Goal: Task Accomplishment & Management: Use online tool/utility

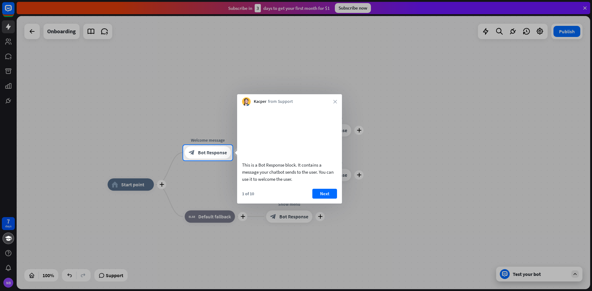
click at [332, 101] on div "Kacper from Support close" at bounding box center [289, 100] width 105 height 12
click at [334, 101] on icon "close" at bounding box center [335, 102] width 4 height 4
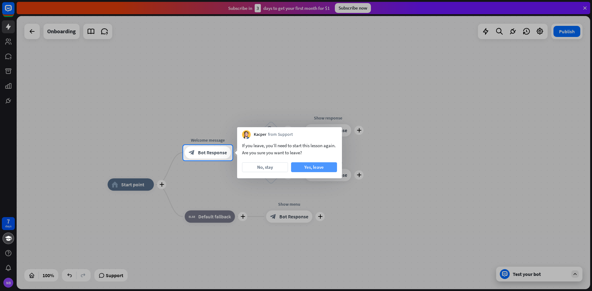
click at [308, 168] on button "Yes, leave" at bounding box center [314, 167] width 46 height 10
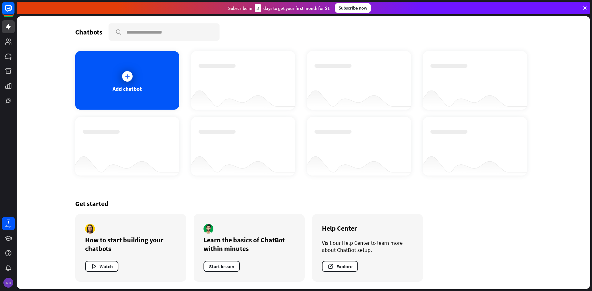
click at [8, 280] on div "NB" at bounding box center [8, 283] width 10 height 10
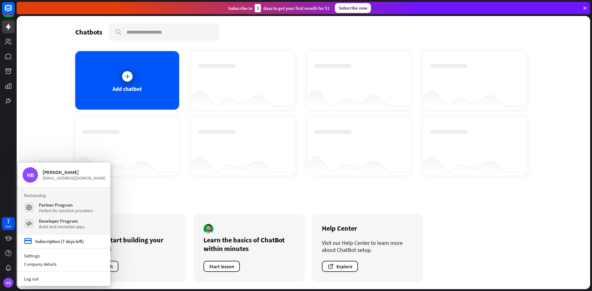
click at [438, 237] on div "Get started How to start building your chatbots Watch Learn the basics of ChatB…" at bounding box center [303, 240] width 456 height 97
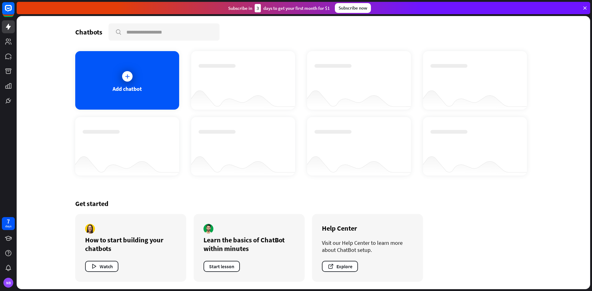
click at [584, 7] on icon at bounding box center [585, 8] width 6 height 6
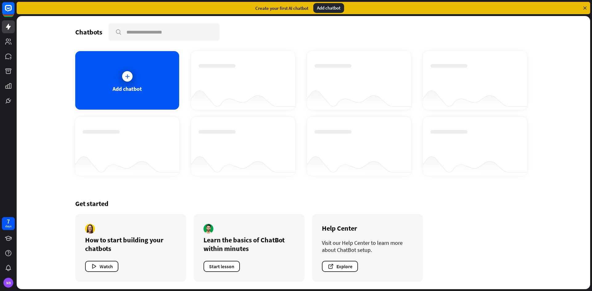
drag, startPoint x: 256, startPoint y: 94, endPoint x: 266, endPoint y: 140, distance: 46.3
click at [266, 140] on div "Add chatbot" at bounding box center [303, 113] width 456 height 125
drag, startPoint x: 329, startPoint y: 140, endPoint x: 370, endPoint y: 132, distance: 42.3
click at [370, 132] on div at bounding box center [358, 141] width 89 height 22
drag, startPoint x: 186, startPoint y: 71, endPoint x: 307, endPoint y: 121, distance: 130.9
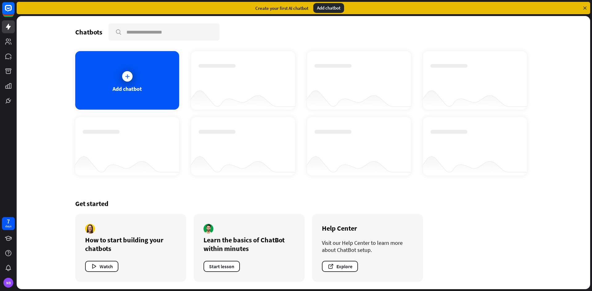
drag, startPoint x: 307, startPoint y: 121, endPoint x: 307, endPoint y: 107, distance: 14.2
click at [307, 107] on div at bounding box center [359, 98] width 104 height 24
drag, startPoint x: 307, startPoint y: 95, endPoint x: 453, endPoint y: 98, distance: 145.8
click at [453, 98] on div "Add chatbot" at bounding box center [303, 113] width 456 height 125
drag, startPoint x: 238, startPoint y: 112, endPoint x: 245, endPoint y: 90, distance: 23.6
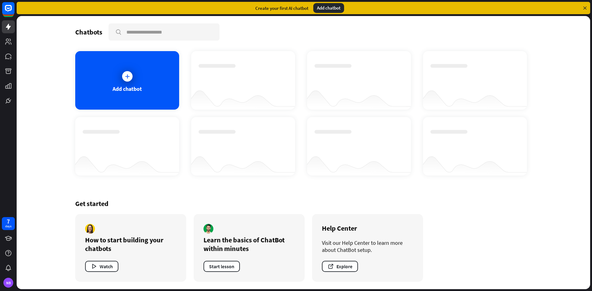
drag, startPoint x: 245, startPoint y: 90, endPoint x: 268, endPoint y: 36, distance: 58.3
click at [268, 36] on div "Chatbots search" at bounding box center [303, 31] width 456 height 17
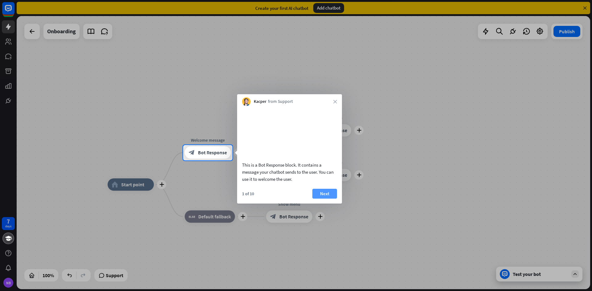
click at [322, 199] on button "Next" at bounding box center [324, 194] width 25 height 10
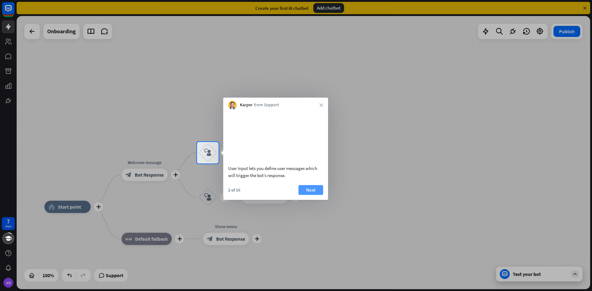
click at [316, 195] on button "Next" at bounding box center [310, 190] width 25 height 10
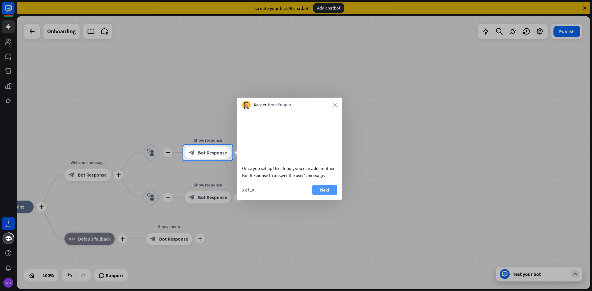
click at [320, 195] on button "Next" at bounding box center [324, 190] width 25 height 10
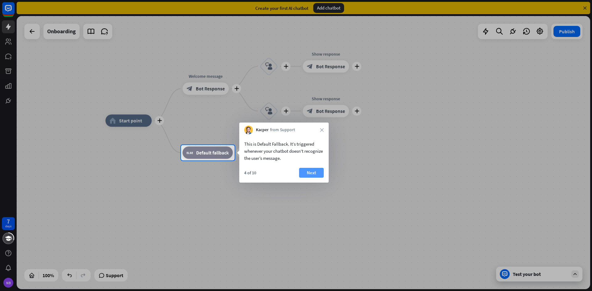
click at [315, 176] on button "Next" at bounding box center [311, 173] width 25 height 10
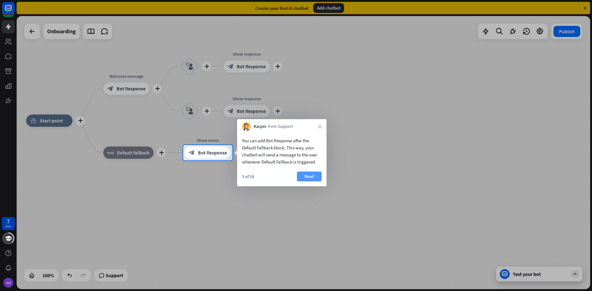
click at [307, 175] on button "Next" at bounding box center [309, 177] width 25 height 10
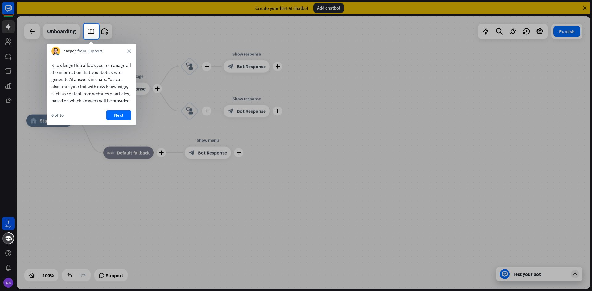
click at [121, 116] on div "Knowledge Hub allows you to manage all the information that your bot uses to ge…" at bounding box center [91, 90] width 89 height 70
click at [120, 120] on button "Next" at bounding box center [118, 115] width 25 height 10
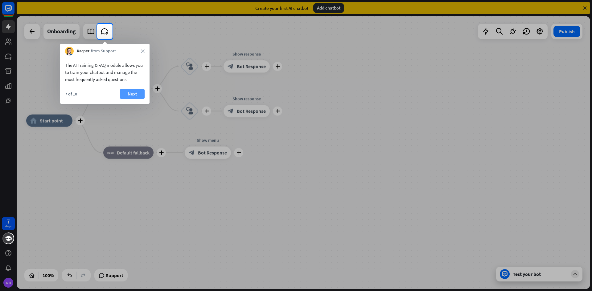
click at [135, 98] on button "Next" at bounding box center [132, 94] width 25 height 10
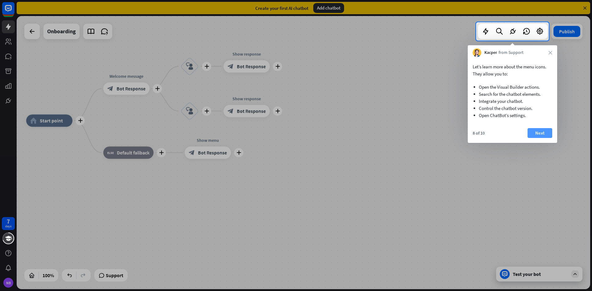
click at [531, 133] on button "Next" at bounding box center [539, 133] width 25 height 10
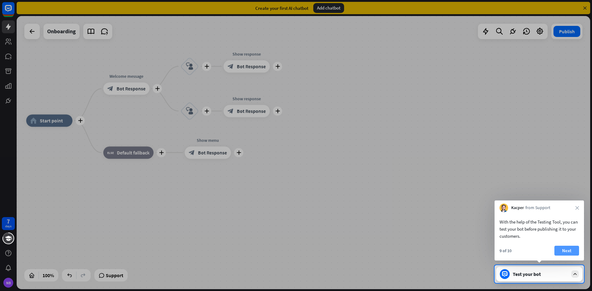
click at [568, 256] on button "Next" at bounding box center [566, 251] width 25 height 10
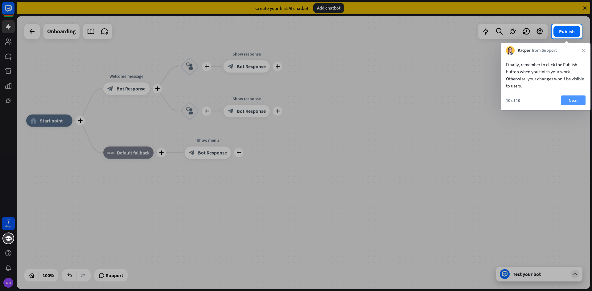
click at [566, 96] on button "Next" at bounding box center [573, 101] width 25 height 10
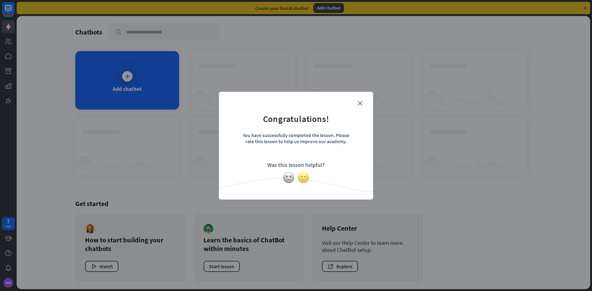
click at [305, 181] on img at bounding box center [303, 178] width 12 height 12
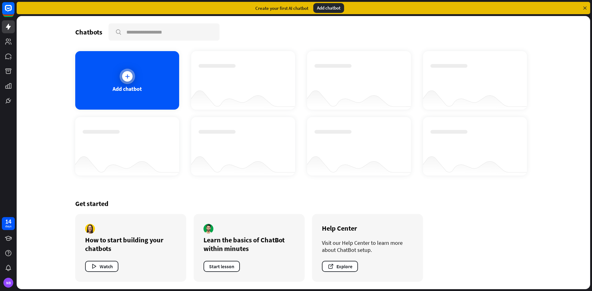
click at [132, 80] on div at bounding box center [127, 76] width 15 height 15
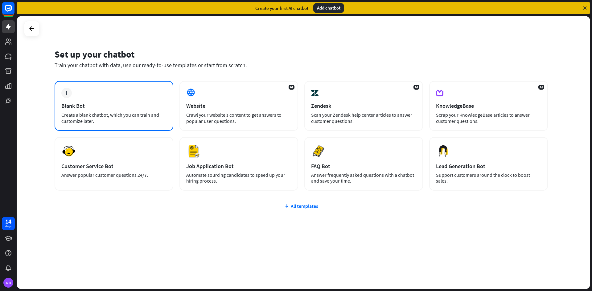
click at [68, 93] on icon "plus" at bounding box center [66, 93] width 5 height 4
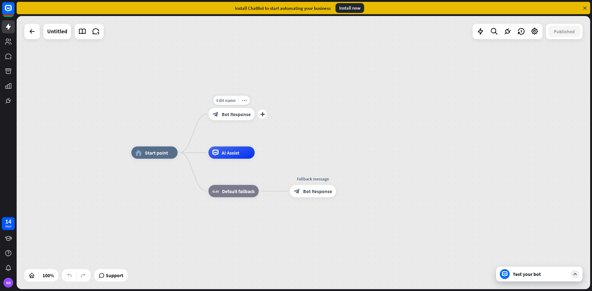
click at [233, 114] on span "Bot Response" at bounding box center [236, 114] width 29 height 6
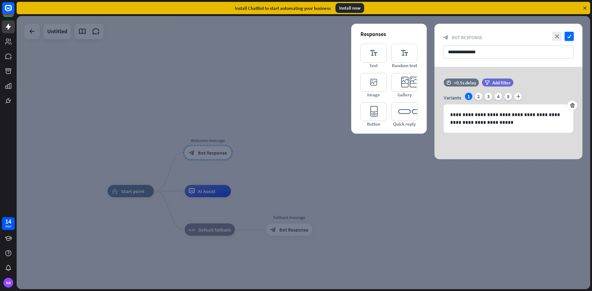
click at [237, 114] on div at bounding box center [303, 152] width 573 height 273
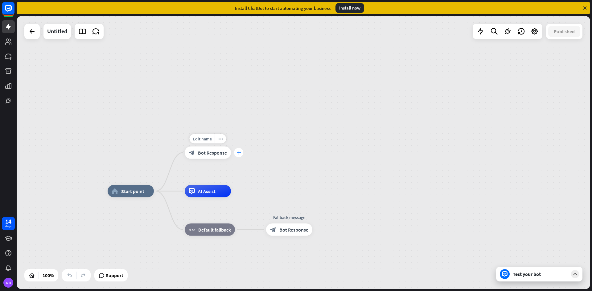
click at [240, 152] on icon "plus" at bounding box center [238, 153] width 5 height 4
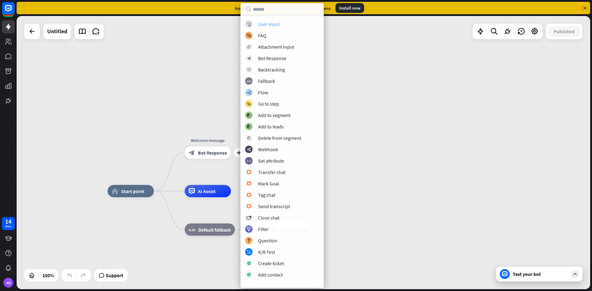
click at [278, 21] on div "User Input" at bounding box center [269, 24] width 22 height 6
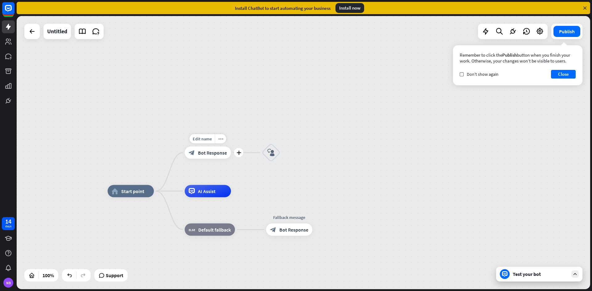
click at [212, 138] on div "Edit name" at bounding box center [202, 138] width 25 height 9
type input "*"
click at [200, 139] on input "**********" at bounding box center [207, 139] width 43 height 9
type input "**********"
click at [272, 135] on div "**********" at bounding box center [303, 152] width 573 height 273
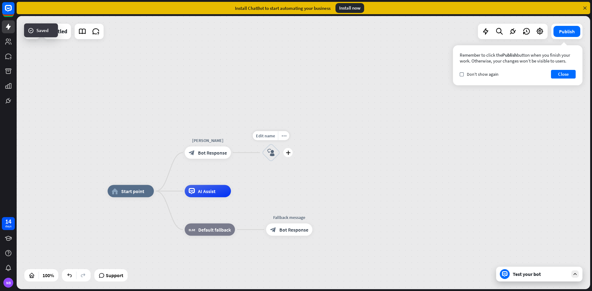
click at [272, 135] on span "Edit name" at bounding box center [265, 136] width 19 height 6
type input "**********"
click at [309, 137] on div "**********" at bounding box center [303, 152] width 573 height 273
click at [268, 134] on span "Edit name" at bounding box center [265, 136] width 19 height 6
click at [260, 135] on input "**********" at bounding box center [270, 136] width 43 height 9
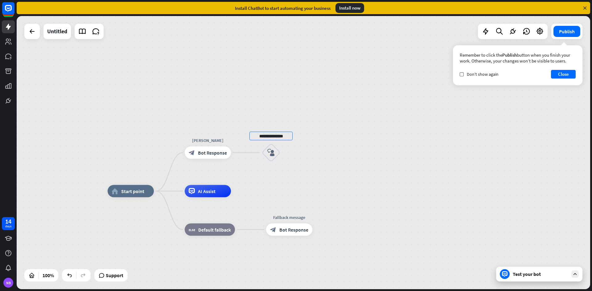
type input "**********"
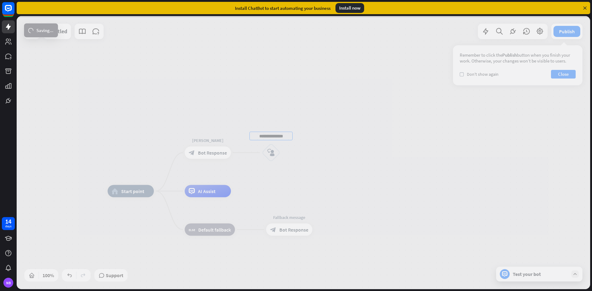
click at [293, 123] on div "**********" at bounding box center [303, 152] width 573 height 273
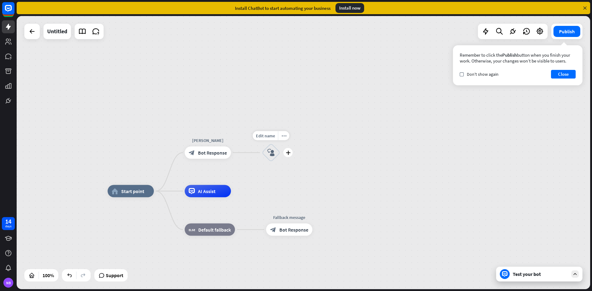
click at [269, 151] on icon "block_user_input" at bounding box center [270, 152] width 7 height 7
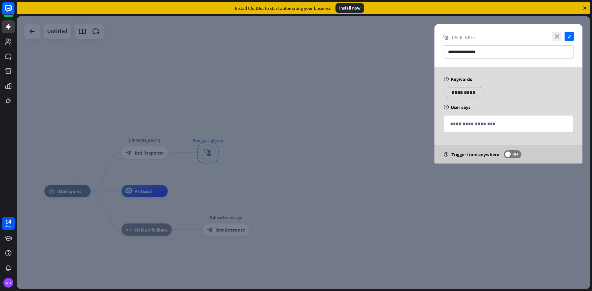
click at [369, 178] on div at bounding box center [303, 152] width 573 height 273
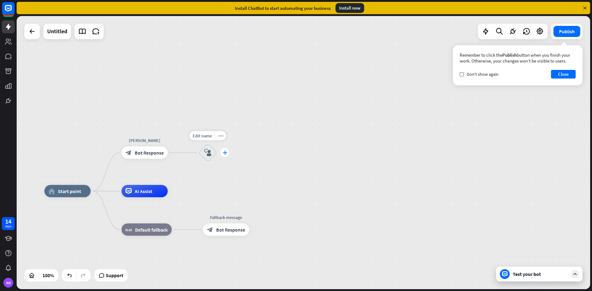
click at [223, 155] on div "plus" at bounding box center [224, 152] width 9 height 9
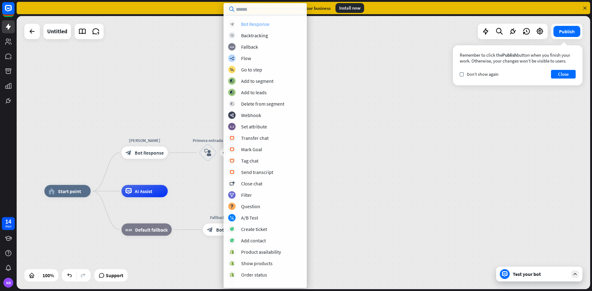
click at [264, 23] on div "Bot Response" at bounding box center [255, 24] width 28 height 6
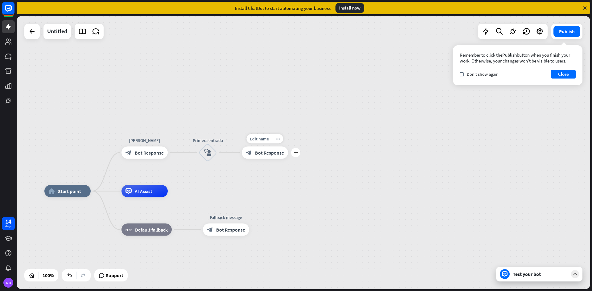
click at [265, 153] on span "Bot Response" at bounding box center [269, 153] width 29 height 6
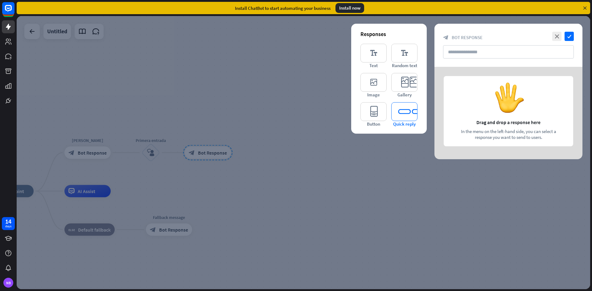
click at [405, 115] on icon "editor_quick_replies" at bounding box center [404, 111] width 26 height 19
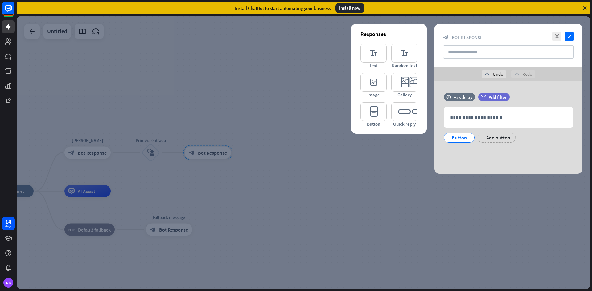
click at [399, 173] on div at bounding box center [303, 152] width 573 height 273
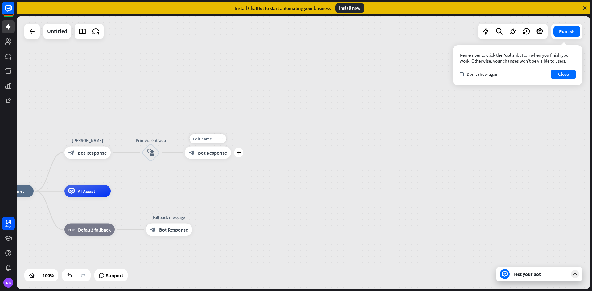
click at [219, 157] on div "block_bot_response Bot Response" at bounding box center [208, 153] width 46 height 12
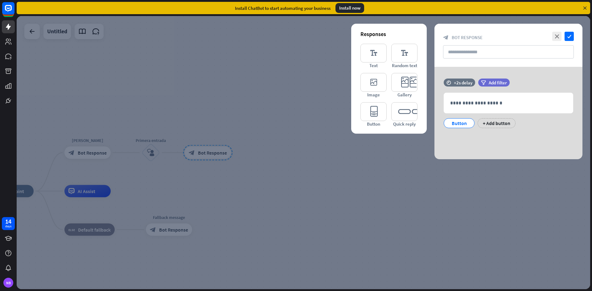
click at [277, 149] on div at bounding box center [303, 152] width 573 height 273
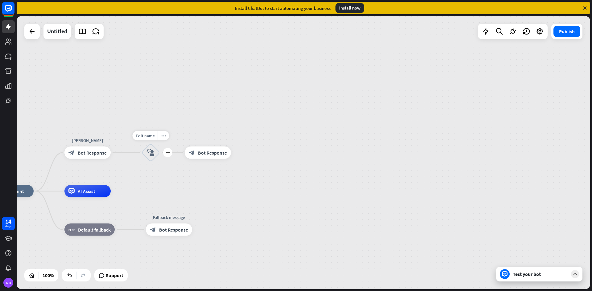
click at [149, 148] on div "block_user_input" at bounding box center [150, 153] width 18 height 18
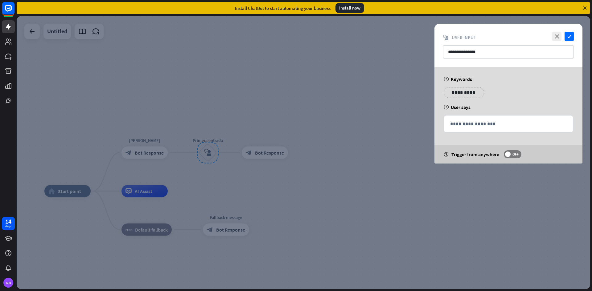
click at [265, 92] on div at bounding box center [303, 152] width 573 height 273
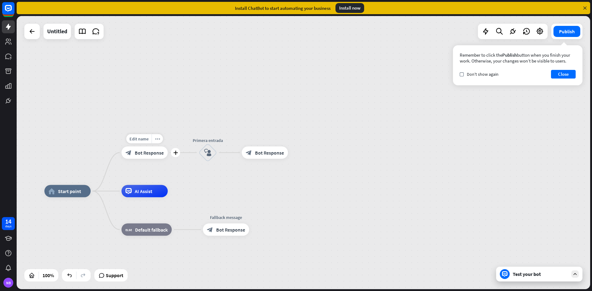
click at [172, 153] on div "plus" at bounding box center [175, 152] width 9 height 9
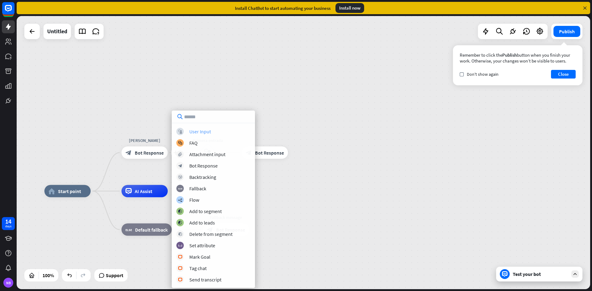
click at [203, 129] on div "User Input" at bounding box center [200, 132] width 22 height 6
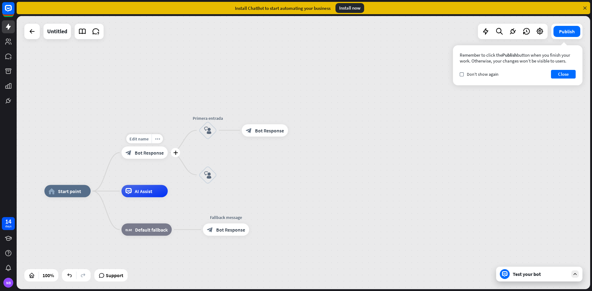
click at [168, 158] on div "Edit name more_horiz plus block_bot_response Bot Response" at bounding box center [144, 153] width 46 height 12
click at [177, 153] on icon "plus" at bounding box center [175, 153] width 5 height 4
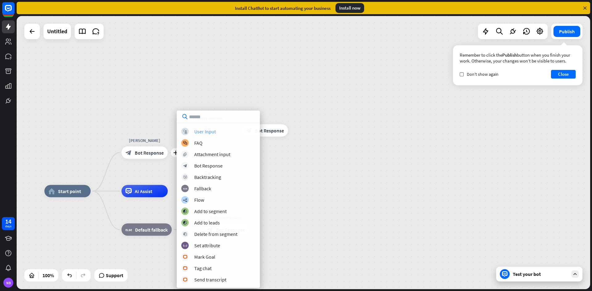
click at [207, 132] on div "User Input" at bounding box center [205, 132] width 22 height 6
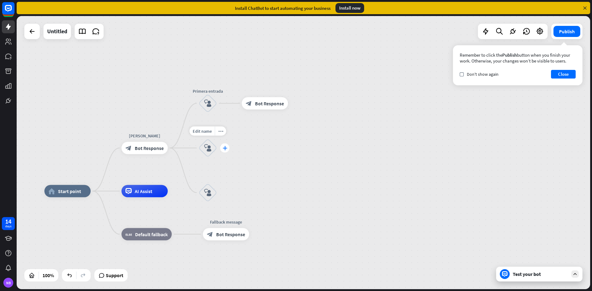
click at [223, 150] on icon "plus" at bounding box center [225, 148] width 5 height 4
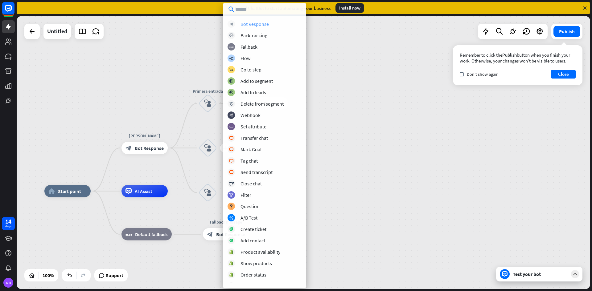
click at [254, 22] on div "Bot Response" at bounding box center [254, 24] width 28 height 6
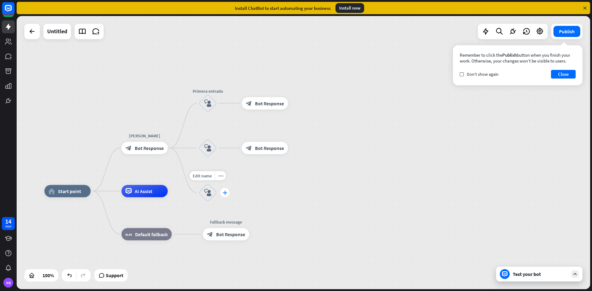
click at [223, 197] on div "plus" at bounding box center [224, 192] width 9 height 9
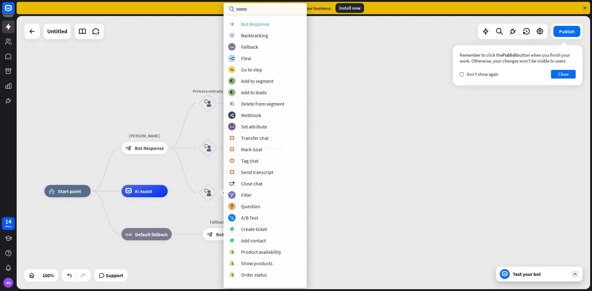
click at [256, 24] on div "Bot Response" at bounding box center [255, 24] width 28 height 6
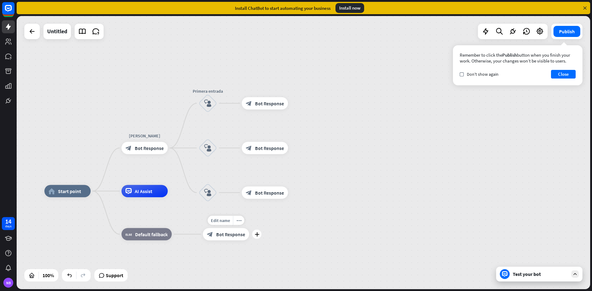
click at [220, 235] on span "Bot Response" at bounding box center [230, 235] width 29 height 6
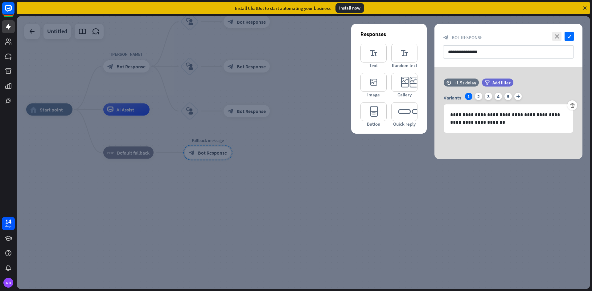
click at [146, 214] on div at bounding box center [303, 152] width 573 height 273
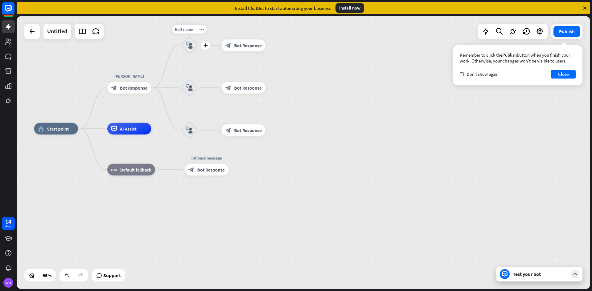
click at [187, 44] on icon "block_user_input" at bounding box center [189, 45] width 7 height 7
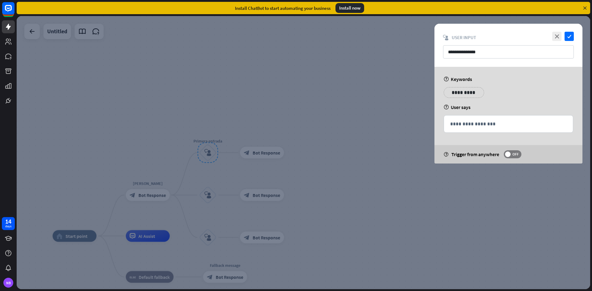
click at [453, 92] on p "**********" at bounding box center [463, 93] width 31 height 8
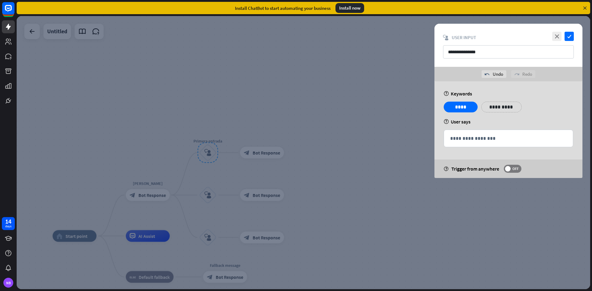
click at [505, 115] on div "**********" at bounding box center [508, 109] width 133 height 15
click at [568, 36] on icon "check" at bounding box center [568, 36] width 9 height 9
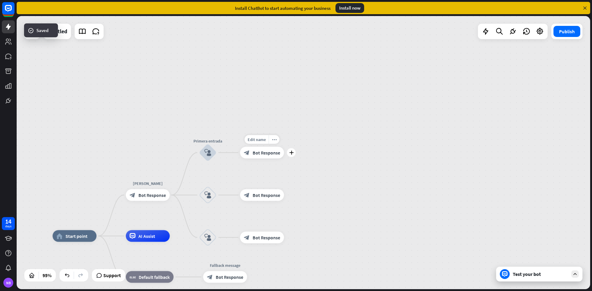
click at [253, 154] on span "Bot Response" at bounding box center [265, 153] width 27 height 6
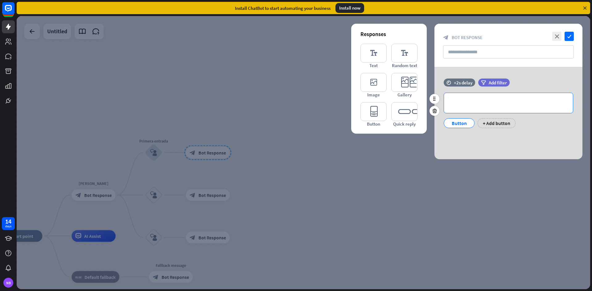
click at [458, 103] on p "**********" at bounding box center [508, 103] width 117 height 8
click at [373, 56] on icon "editor_text" at bounding box center [373, 53] width 26 height 19
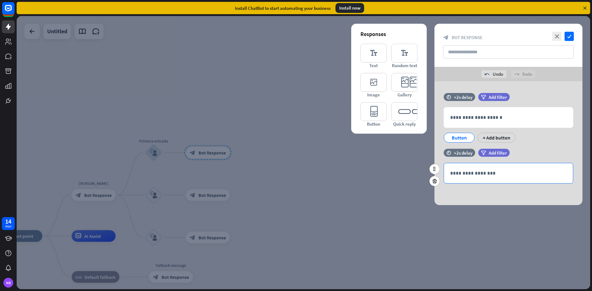
click at [480, 175] on p "**********" at bounding box center [508, 174] width 117 height 8
click at [571, 37] on icon "check" at bounding box center [568, 36] width 9 height 9
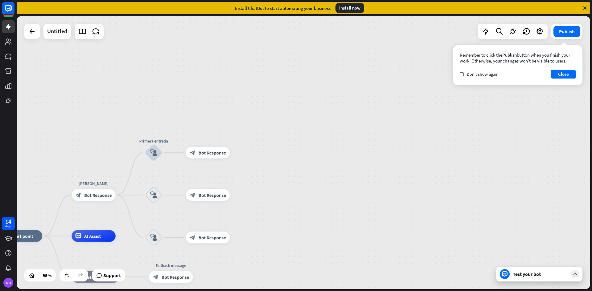
click at [540, 272] on div "Test your bot" at bounding box center [540, 274] width 55 height 6
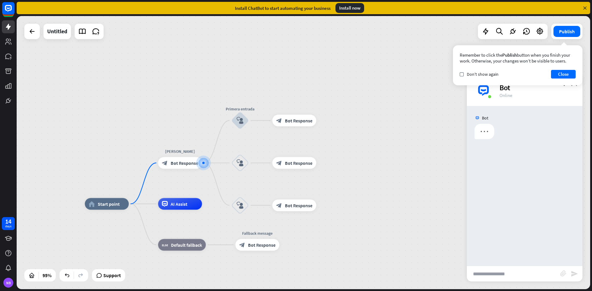
click at [495, 272] on input "text" at bounding box center [513, 273] width 93 height 15
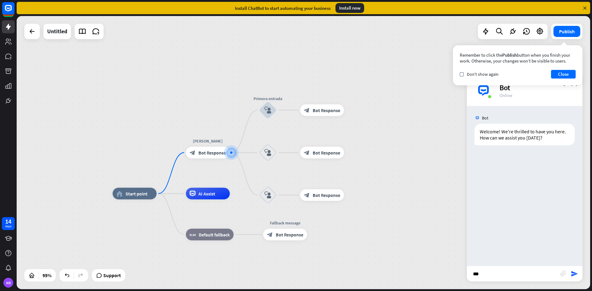
type input "****"
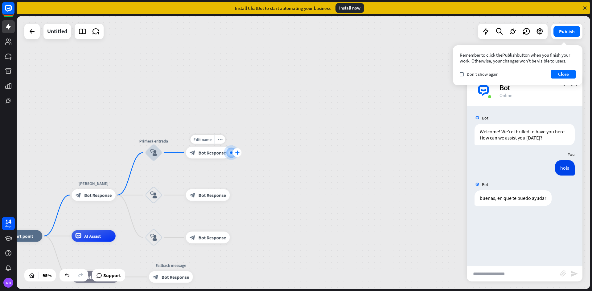
click at [235, 152] on icon "plus" at bounding box center [237, 153] width 4 height 4
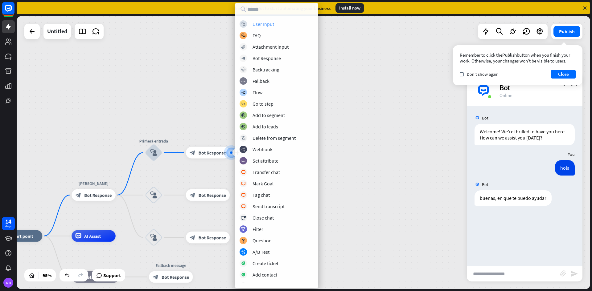
click at [272, 22] on div "User Input" at bounding box center [263, 24] width 22 height 6
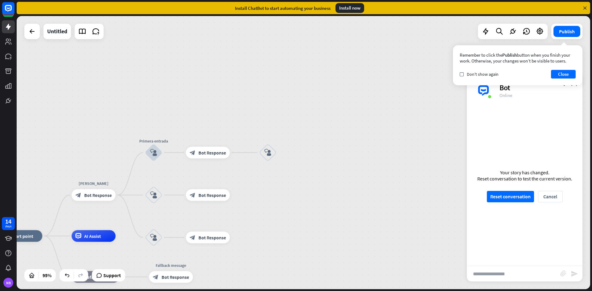
click at [449, 90] on div "home_2 Start point Bienvenida block_bot_response Bot Response Primera entrada b…" at bounding box center [303, 152] width 573 height 273
click at [465, 75] on div "check Don't show again" at bounding box center [479, 75] width 39 height 6
click at [558, 70] on button "Close" at bounding box center [563, 74] width 25 height 9
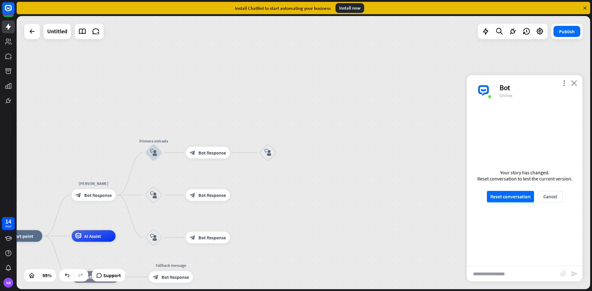
click at [576, 80] on icon "close" at bounding box center [574, 83] width 6 height 6
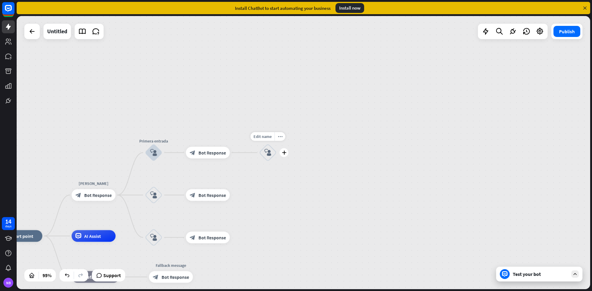
click at [270, 150] on icon "block_user_input" at bounding box center [267, 152] width 7 height 7
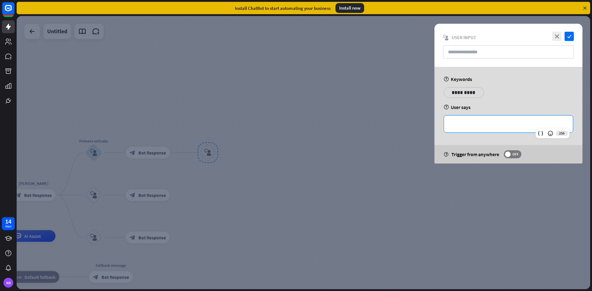
click at [455, 127] on p "**********" at bounding box center [508, 124] width 117 height 8
click at [572, 37] on icon "check" at bounding box center [568, 36] width 9 height 9
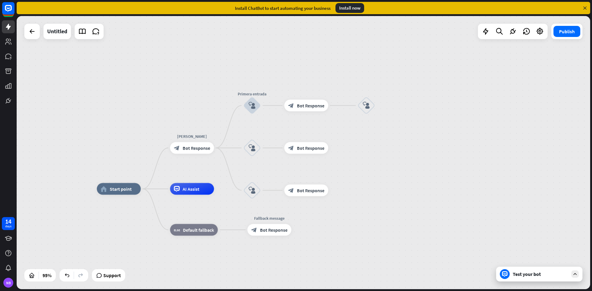
drag, startPoint x: 228, startPoint y: 113, endPoint x: 387, endPoint y: 65, distance: 165.3
click at [387, 65] on div "home_2 Start point Bienvenida block_bot_response Bot Response Primera entrada b…" at bounding box center [303, 152] width 573 height 273
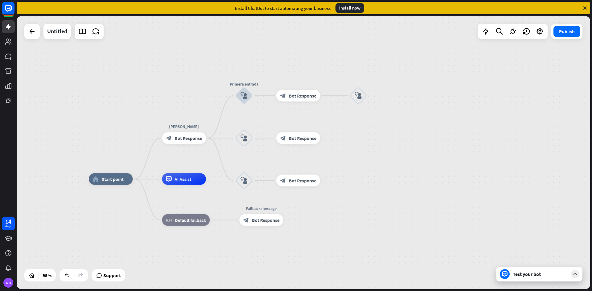
drag, startPoint x: 409, startPoint y: 211, endPoint x: 394, endPoint y: 189, distance: 27.1
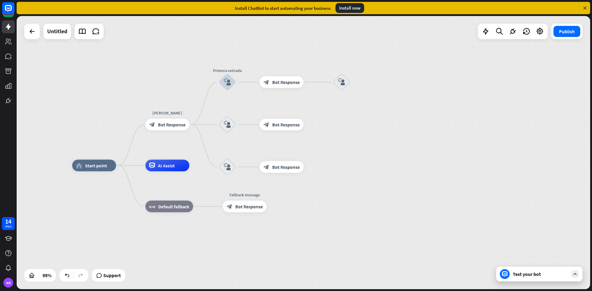
drag, startPoint x: 393, startPoint y: 186, endPoint x: 383, endPoint y: 185, distance: 9.6
click at [383, 185] on div "home_2 Start point Bienvenida block_bot_response Bot Response Primera entrada b…" at bounding box center [344, 296] width 545 height 260
click at [342, 86] on div "block_user_input" at bounding box center [342, 82] width 18 height 18
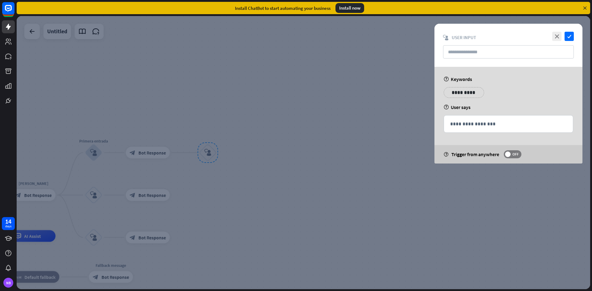
click at [449, 92] on p "**********" at bounding box center [463, 93] width 31 height 8
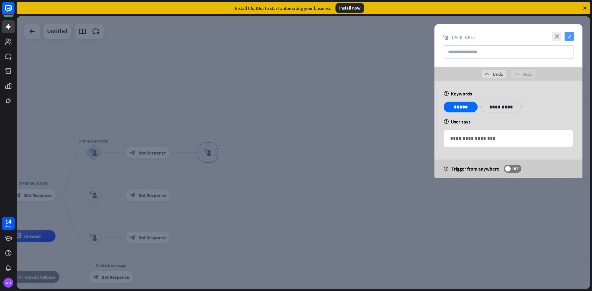
click at [569, 39] on icon "check" at bounding box center [568, 36] width 9 height 9
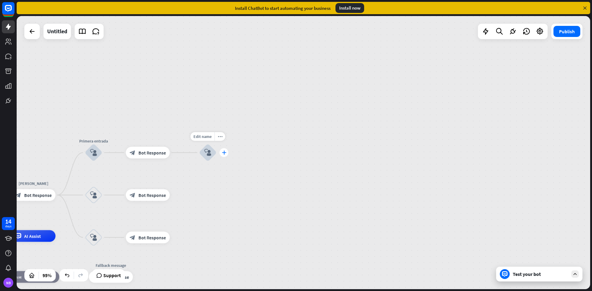
click at [226, 156] on div "plus" at bounding box center [223, 152] width 9 height 9
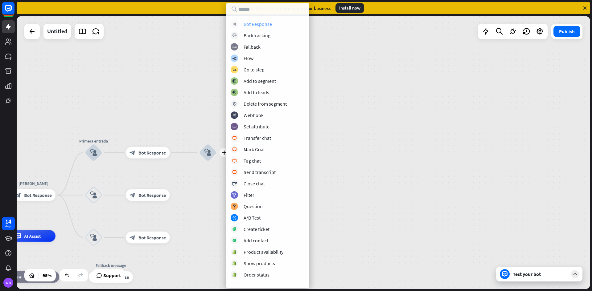
click at [256, 24] on div "Bot Response" at bounding box center [258, 24] width 28 height 6
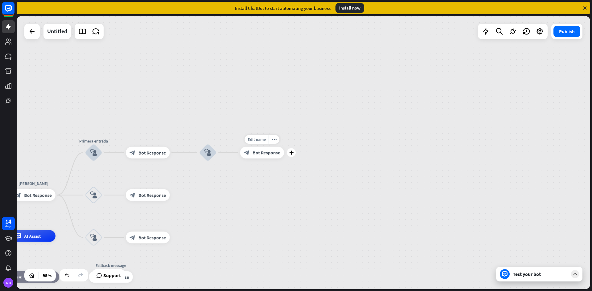
click at [269, 153] on span "Bot Response" at bounding box center [265, 153] width 27 height 6
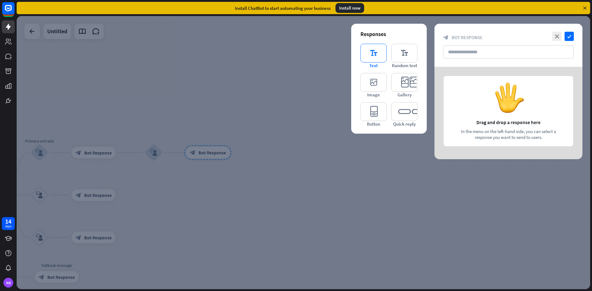
click at [376, 62] on icon "editor_text" at bounding box center [373, 53] width 26 height 19
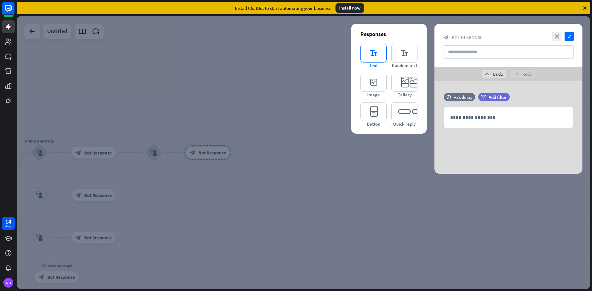
click at [370, 56] on icon "editor_text" at bounding box center [373, 53] width 26 height 19
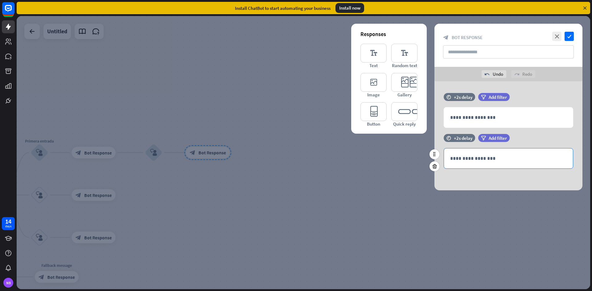
click at [456, 158] on p "**********" at bounding box center [508, 159] width 117 height 8
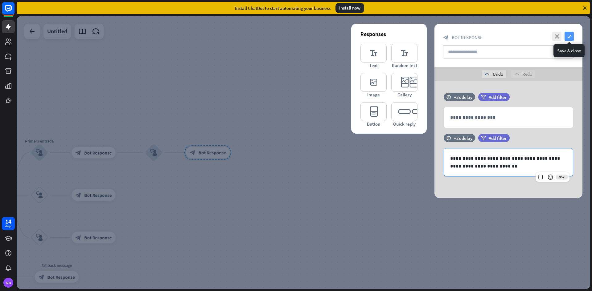
click at [572, 35] on icon "check" at bounding box center [568, 36] width 9 height 9
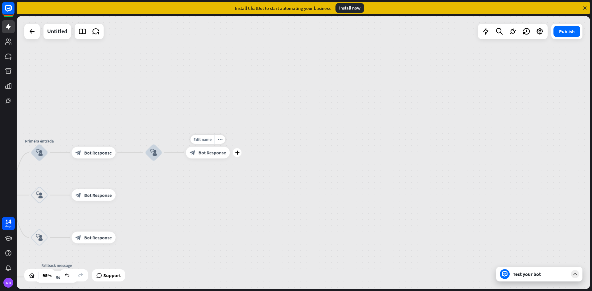
click at [230, 157] on div "Edit name more_horiz plus block_bot_response Bot Response" at bounding box center [208, 153] width 44 height 12
click at [235, 153] on div "plus" at bounding box center [237, 152] width 9 height 9
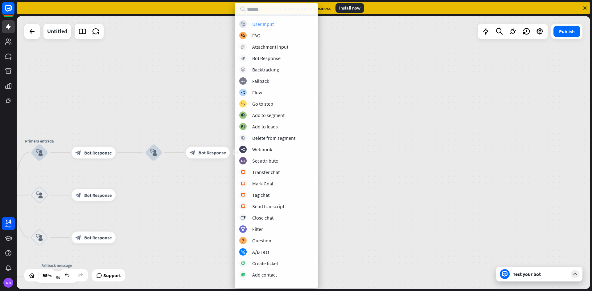
click at [277, 24] on div "block_user_input User Input" at bounding box center [276, 23] width 74 height 7
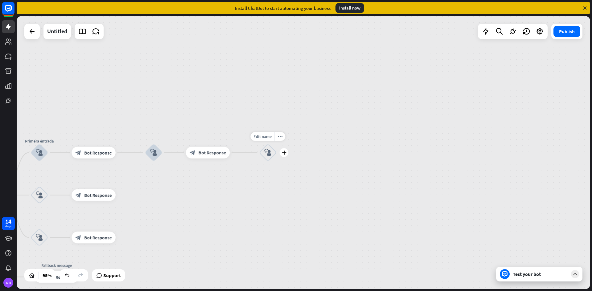
click at [271, 155] on icon "block_user_input" at bounding box center [267, 152] width 7 height 7
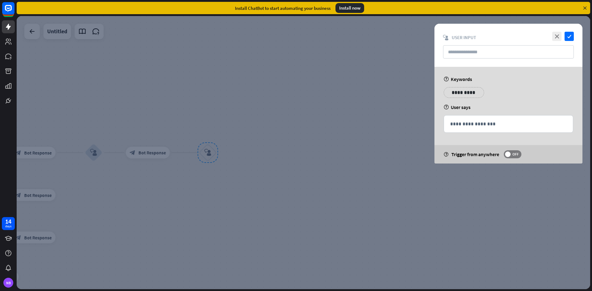
click at [449, 92] on p "**********" at bounding box center [463, 93] width 31 height 8
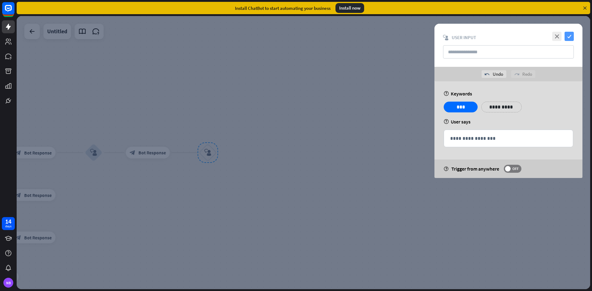
click at [567, 36] on icon "check" at bounding box center [568, 36] width 9 height 9
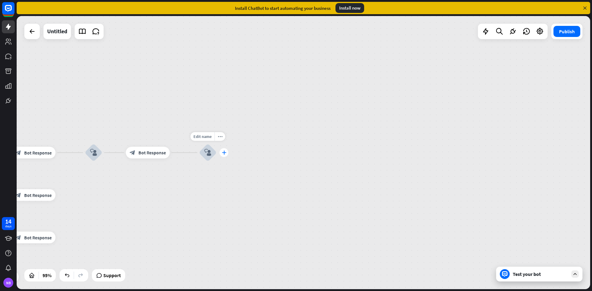
click at [223, 154] on icon "plus" at bounding box center [224, 153] width 4 height 4
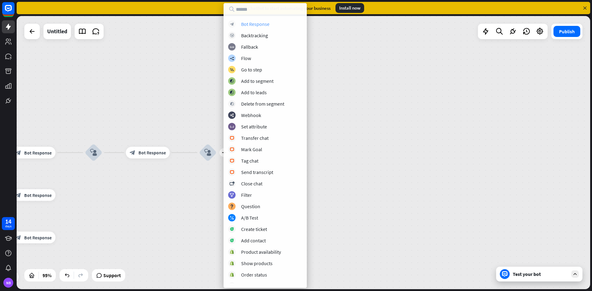
click at [252, 25] on div "Bot Response" at bounding box center [255, 24] width 28 height 6
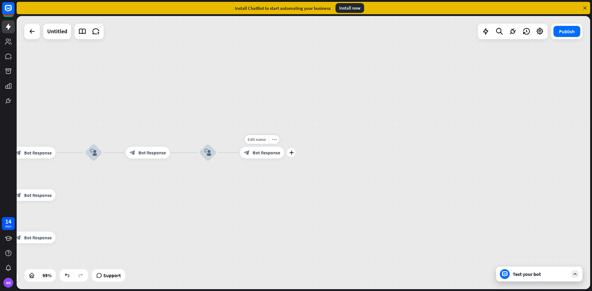
click at [271, 154] on span "Bot Response" at bounding box center [265, 153] width 27 height 6
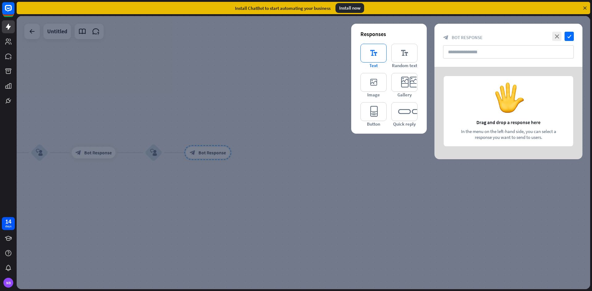
click at [379, 59] on icon "editor_text" at bounding box center [373, 53] width 26 height 19
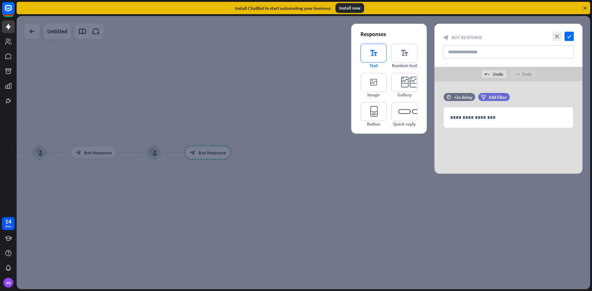
click at [366, 51] on icon "editor_text" at bounding box center [373, 53] width 26 height 19
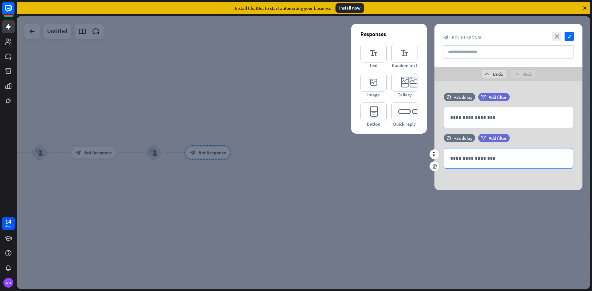
click at [465, 158] on p "**********" at bounding box center [508, 159] width 117 height 8
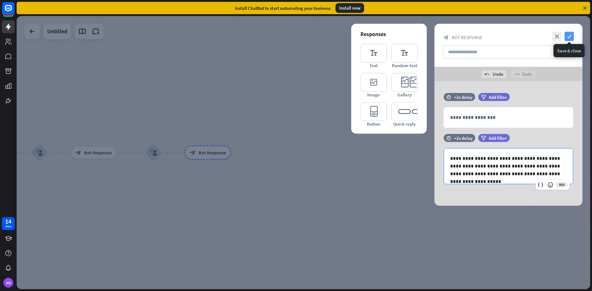
click at [572, 34] on icon "check" at bounding box center [568, 36] width 9 height 9
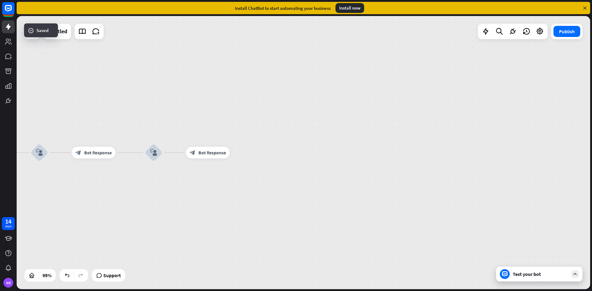
click at [531, 273] on div "Test your bot" at bounding box center [540, 274] width 55 height 6
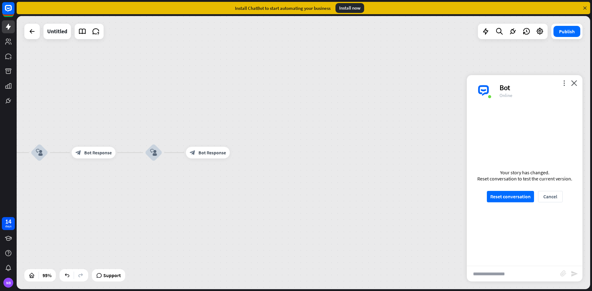
click at [513, 277] on input "text" at bounding box center [513, 273] width 93 height 15
type input "****"
click at [505, 195] on button "Reset conversation" at bounding box center [510, 196] width 47 height 11
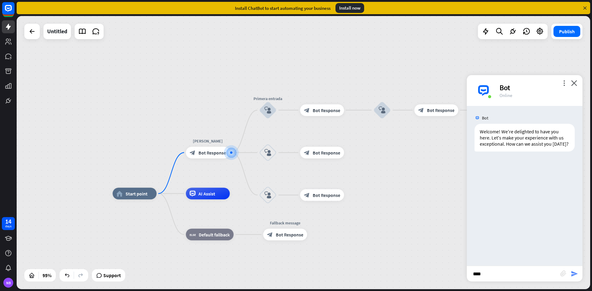
click at [576, 274] on icon "send" at bounding box center [574, 273] width 7 height 7
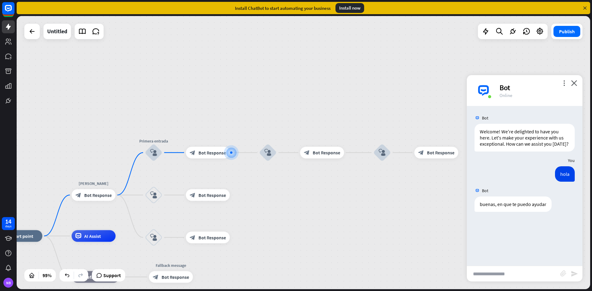
click at [500, 276] on input "text" at bounding box center [513, 273] width 93 height 15
type input "**********"
click at [575, 274] on icon "send" at bounding box center [574, 273] width 7 height 7
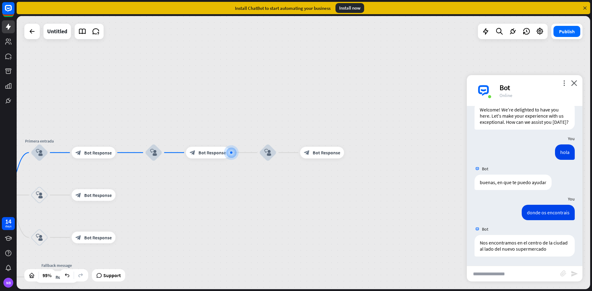
scroll to position [28, 0]
click at [516, 280] on input "text" at bounding box center [513, 273] width 93 height 15
type input "**********"
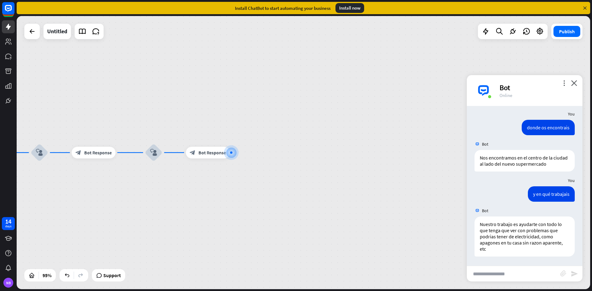
scroll to position [113, 0]
click at [573, 81] on icon "close" at bounding box center [574, 83] width 6 height 6
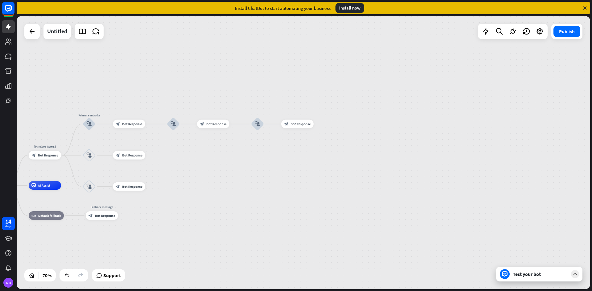
drag, startPoint x: 103, startPoint y: 212, endPoint x: 201, endPoint y: 176, distance: 104.2
click at [201, 176] on div "home_2 Start point Bienvenida block_bot_response Bot Response Primera entrada b…" at bounding box center [303, 152] width 573 height 273
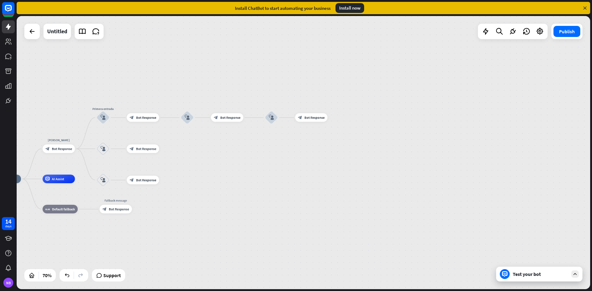
drag, startPoint x: 224, startPoint y: 223, endPoint x: 221, endPoint y: 212, distance: 11.4
click at [227, 216] on div "home_2 Start point Bienvenida block_bot_response Bot Response Primera entrada b…" at bounding box center [189, 274] width 401 height 191
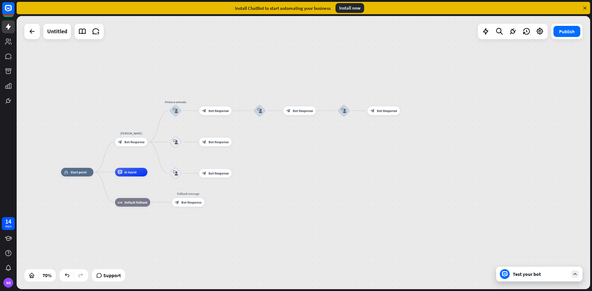
drag, startPoint x: 158, startPoint y: 231, endPoint x: 231, endPoint y: 224, distance: 73.1
click at [231, 224] on div "home_2 Start point Bienvenida block_bot_response Bot Response Primera entrada b…" at bounding box center [261, 267] width 401 height 191
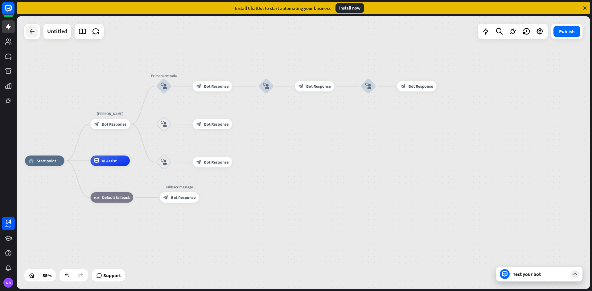
click at [34, 34] on icon at bounding box center [31, 31] width 7 height 7
